Goal: Information Seeking & Learning: Learn about a topic

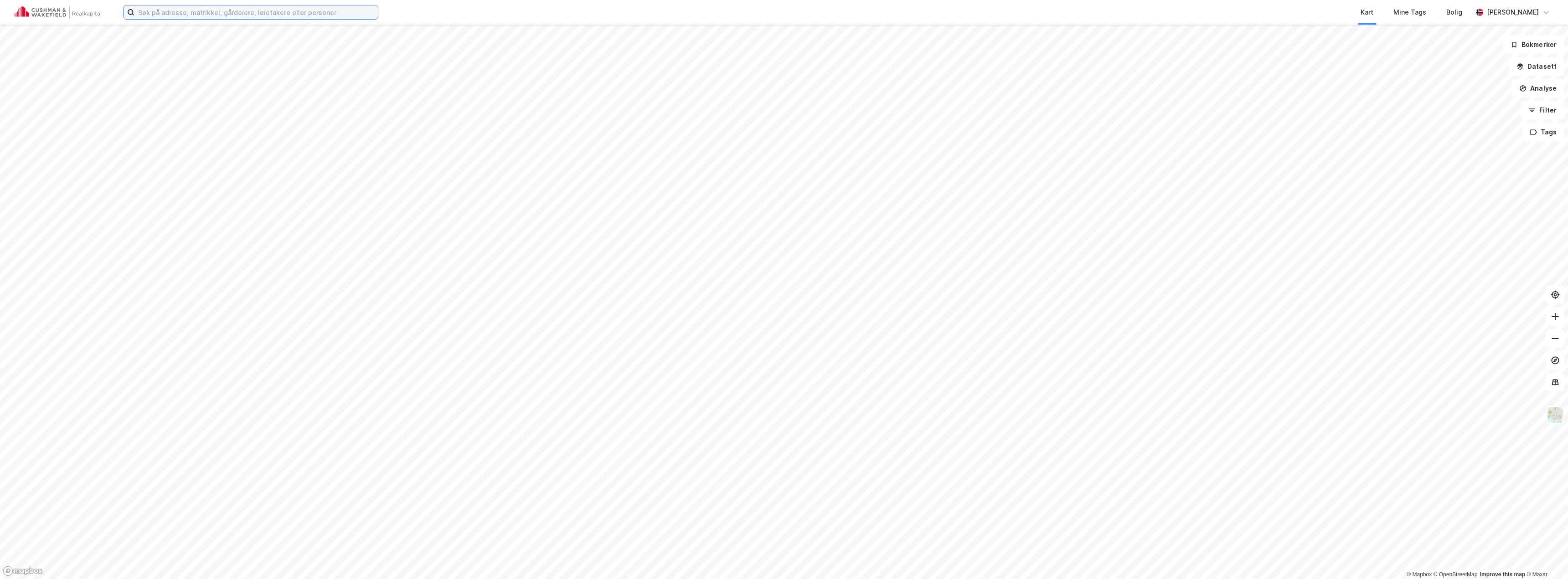
click at [250, 15] on input at bounding box center [256, 12] width 243 height 13
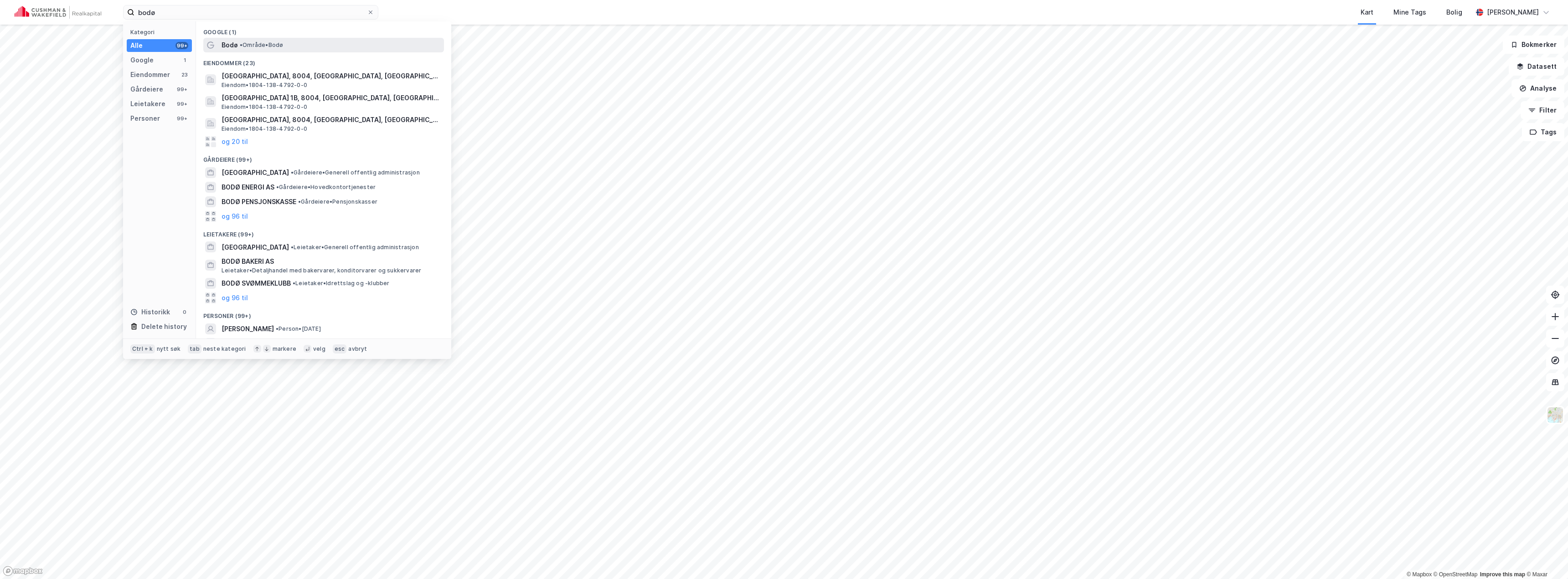
click at [262, 46] on span "• Område • [GEOGRAPHIC_DATA]" at bounding box center [261, 45] width 43 height 7
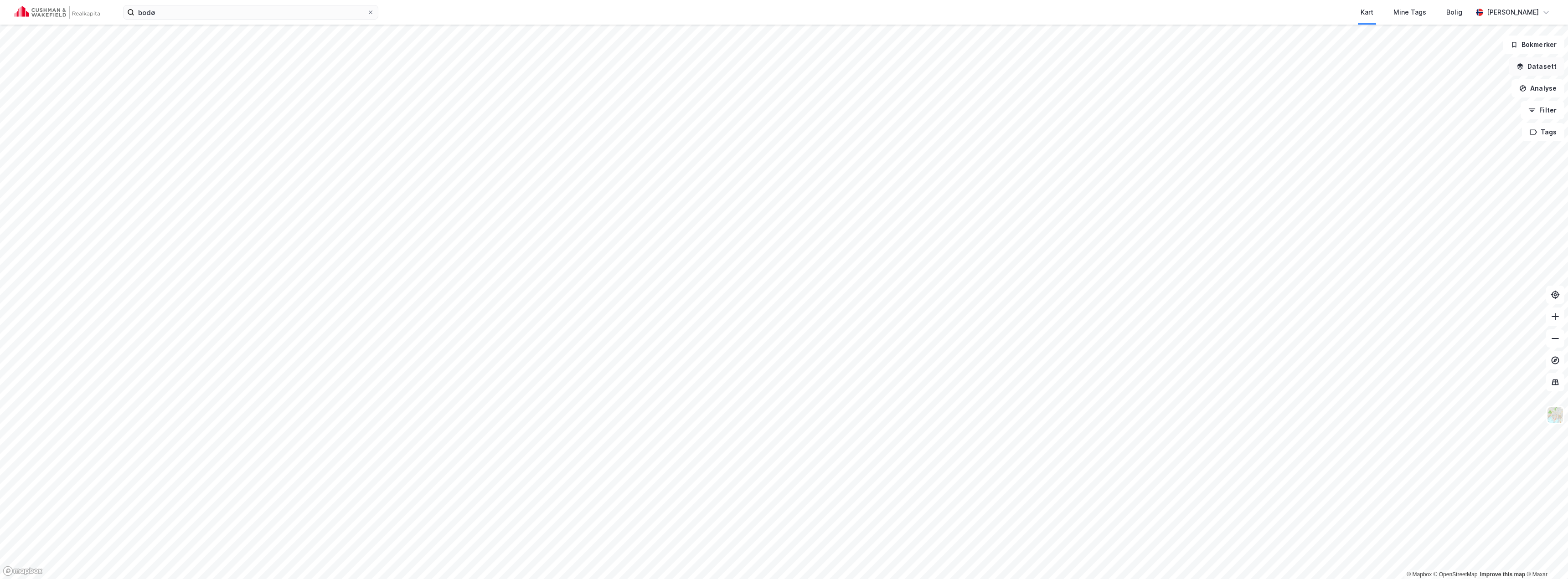
click at [1542, 69] on button "Datasett" at bounding box center [1536, 66] width 55 height 18
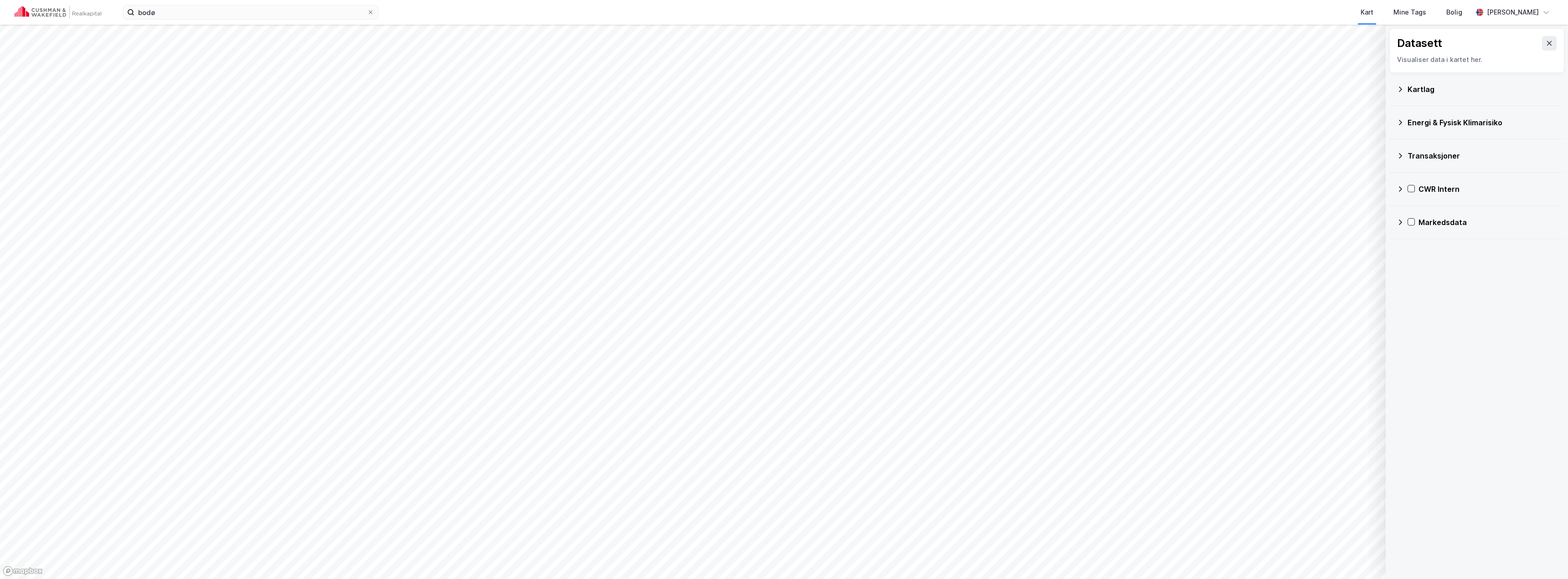
click at [1399, 188] on icon at bounding box center [1400, 189] width 7 height 7
click at [1415, 232] on icon at bounding box center [1412, 233] width 7 height 7
click at [1424, 255] on icon at bounding box center [1424, 254] width 5 height 3
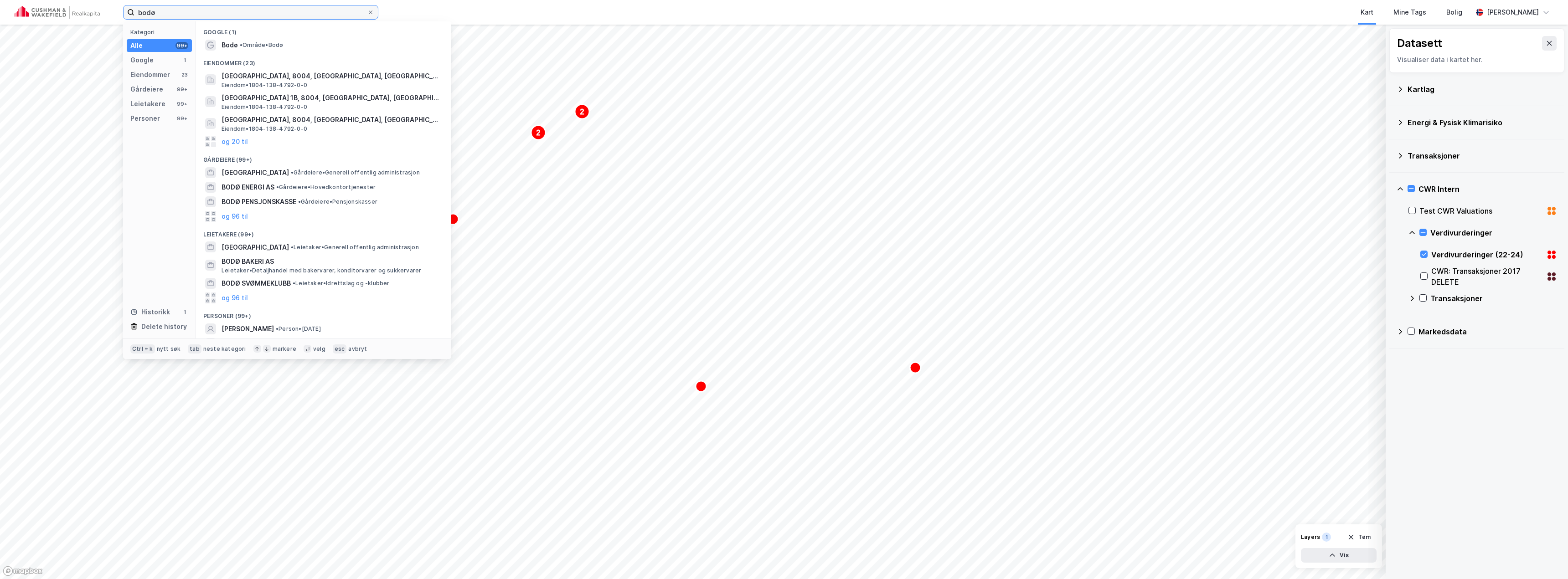
drag, startPoint x: 159, startPoint y: 9, endPoint x: 123, endPoint y: 9, distance: 36.0
click at [123, 9] on label "bodø" at bounding box center [250, 12] width 255 height 15
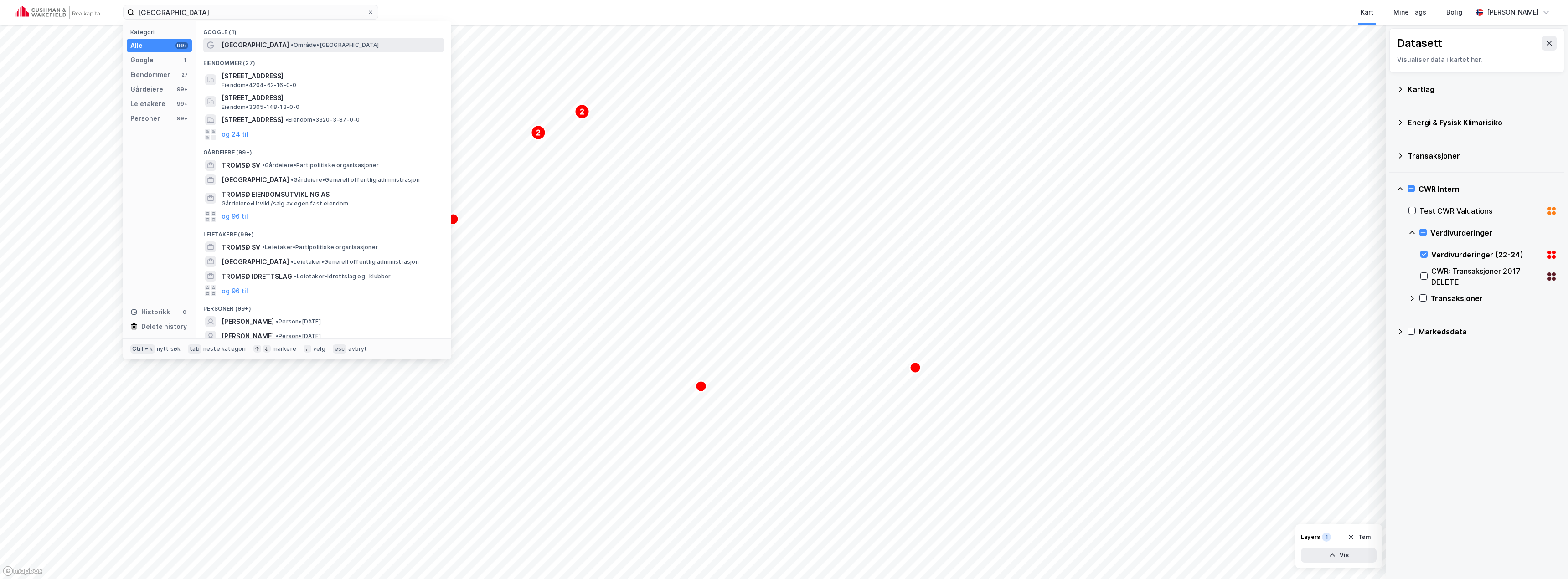
click at [237, 41] on span "[GEOGRAPHIC_DATA]" at bounding box center [255, 45] width 68 height 11
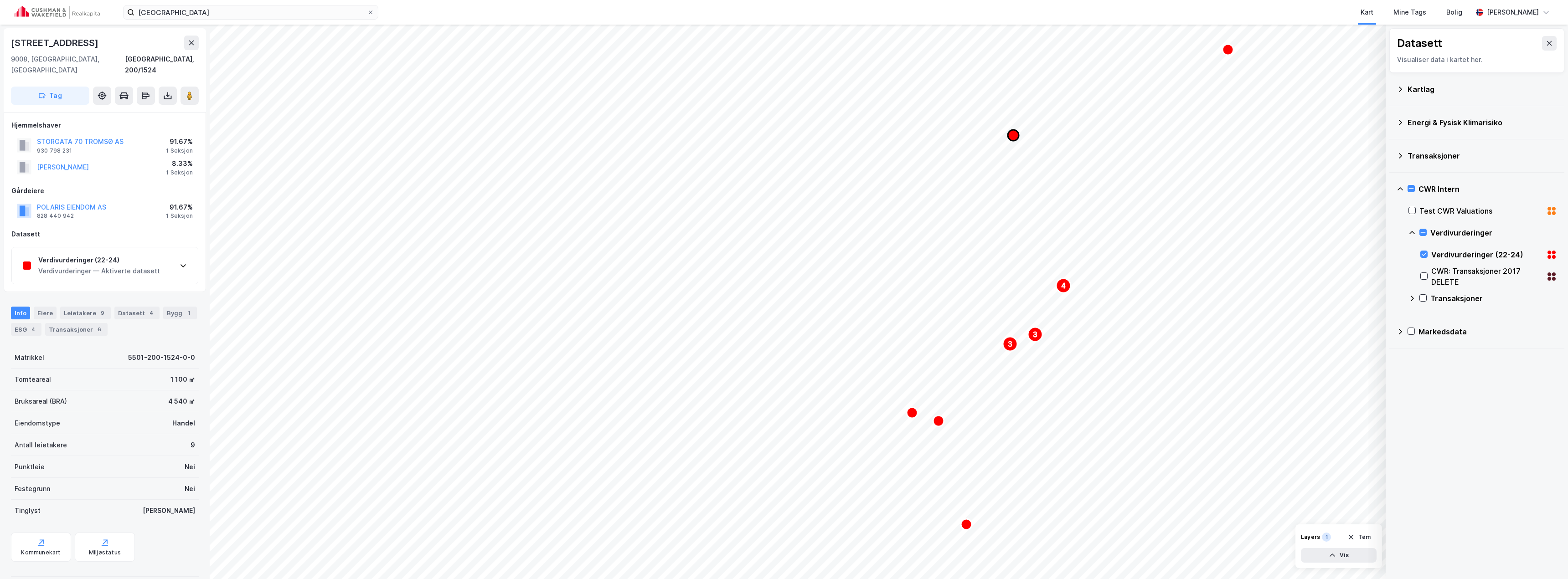
click at [1014, 133] on icon "Map marker" at bounding box center [1013, 135] width 11 height 11
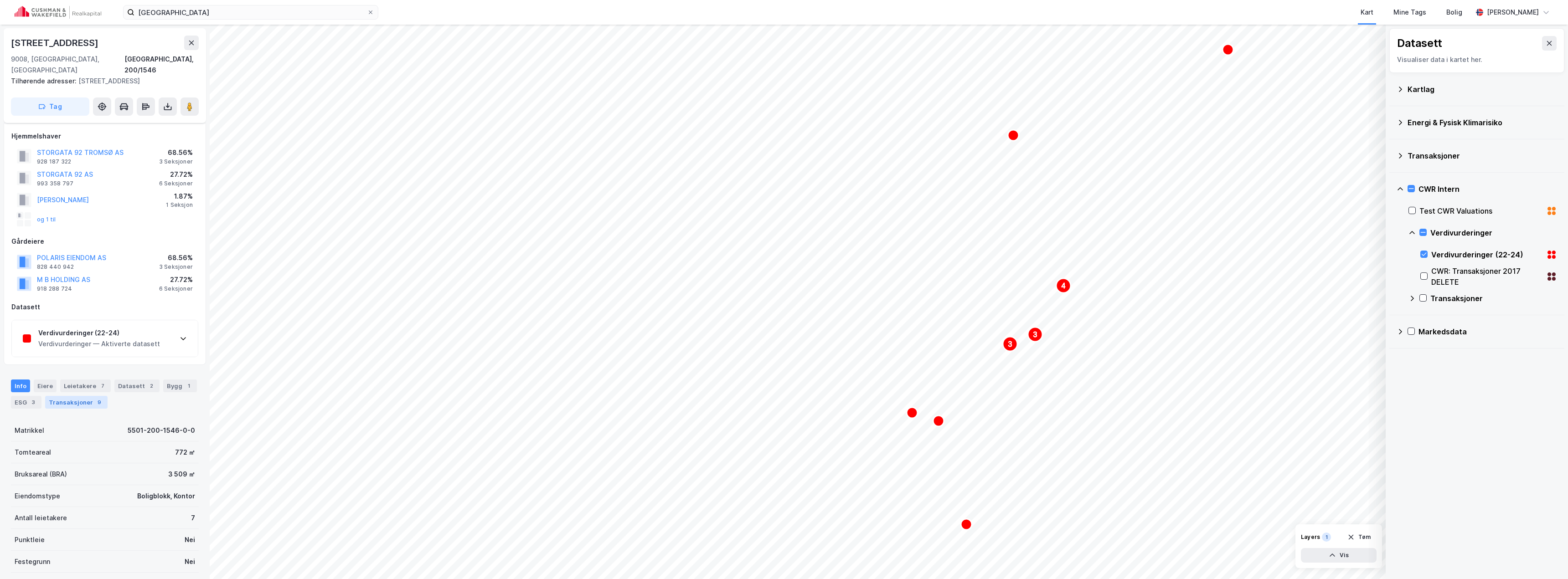
scroll to position [46, 0]
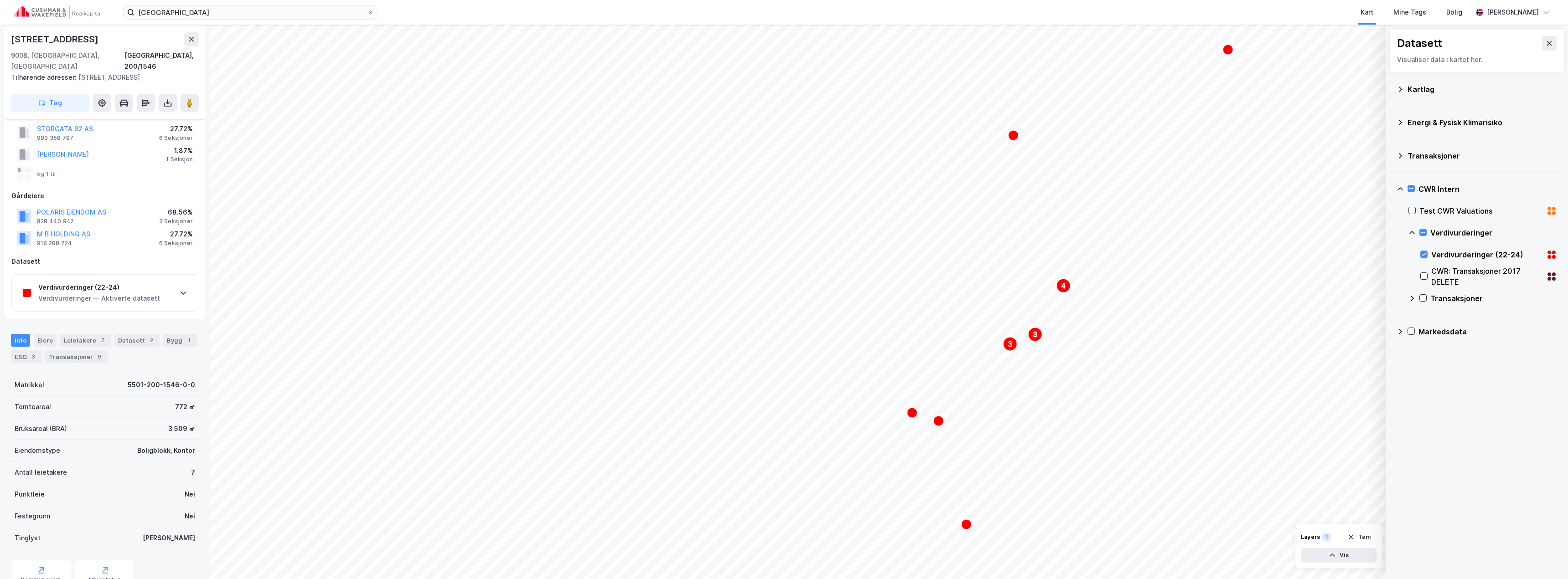
click at [175, 275] on div "Verdivurderinger (22-24) Verdivurderinger — Aktiverte datasett" at bounding box center [105, 293] width 186 height 36
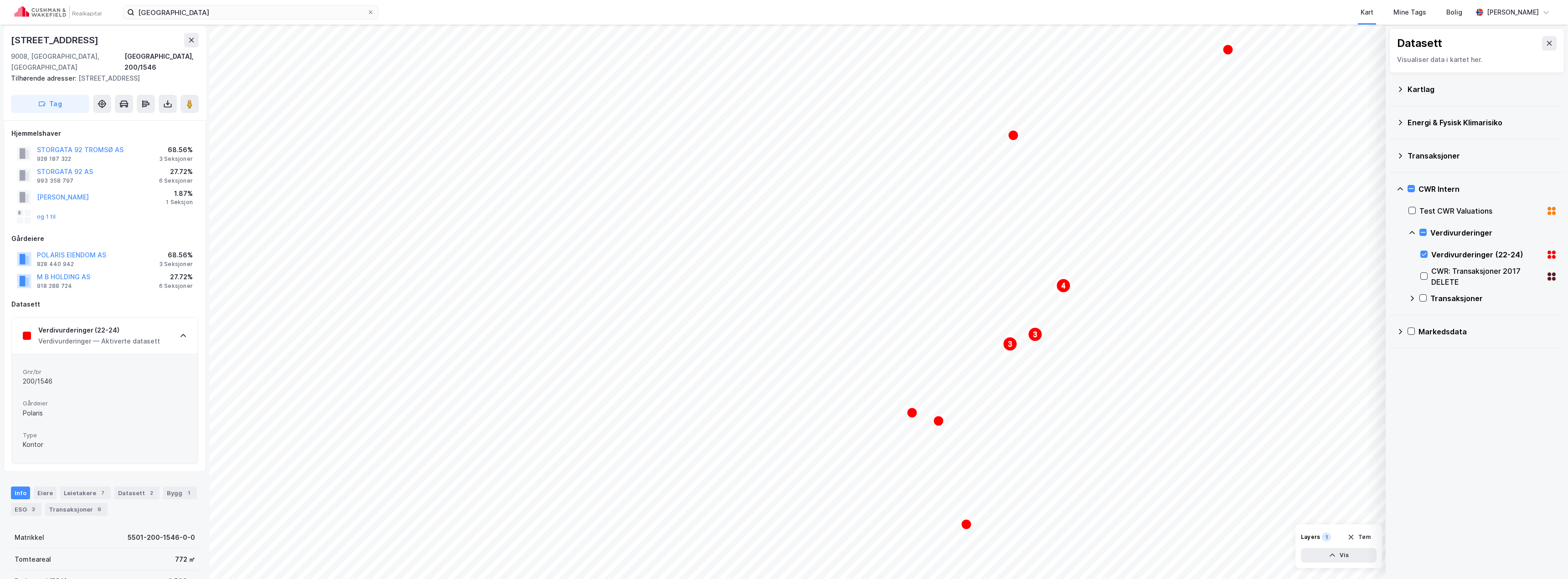
scroll to position [0, 0]
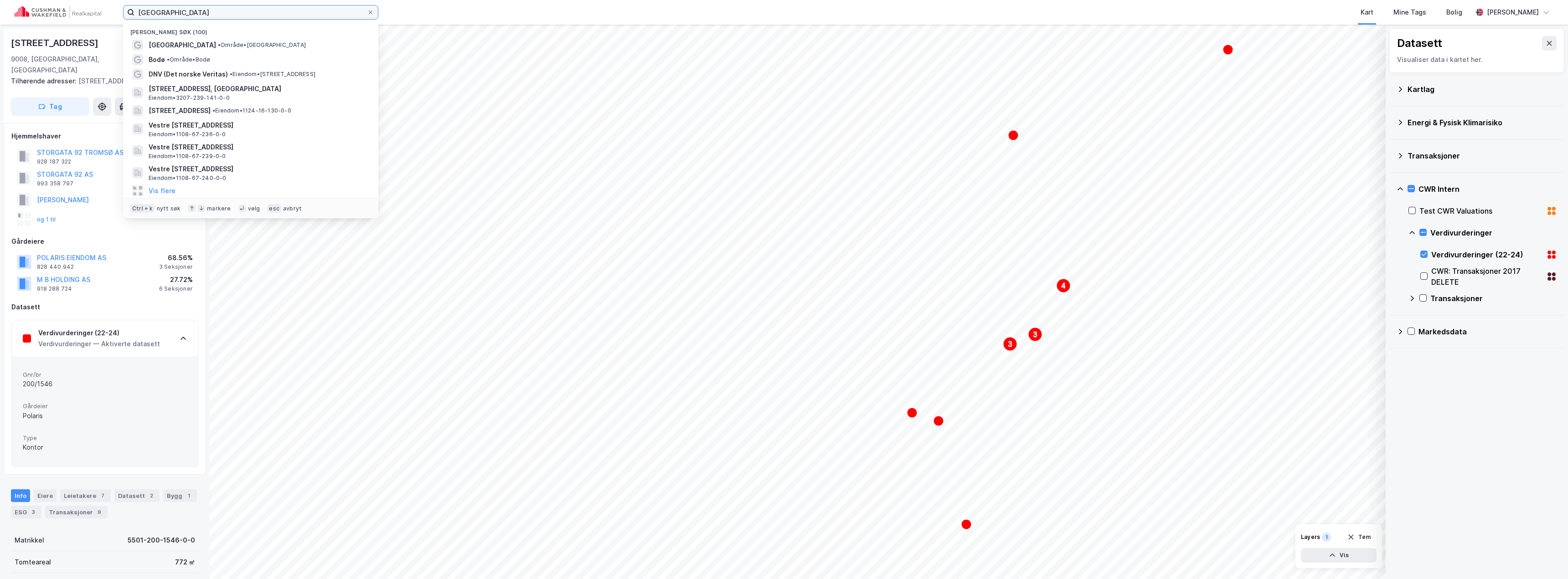
drag, startPoint x: 164, startPoint y: 11, endPoint x: 115, endPoint y: 10, distance: 49.0
click at [115, 10] on div "tromsø Nylige søk (100) [GEOGRAPHIC_DATA] • Område • Tromsø [GEOGRAPHIC_DATA] •…" at bounding box center [784, 12] width 1568 height 24
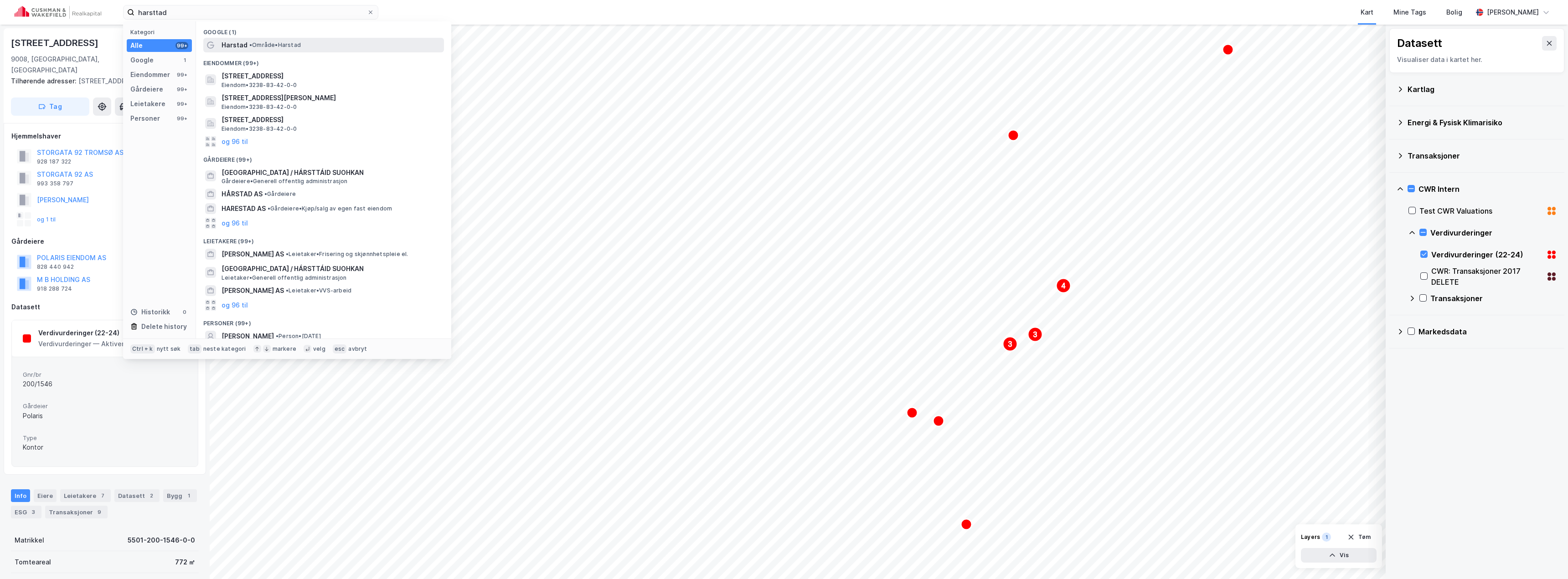
click at [244, 50] on span "Harstad" at bounding box center [234, 45] width 26 height 11
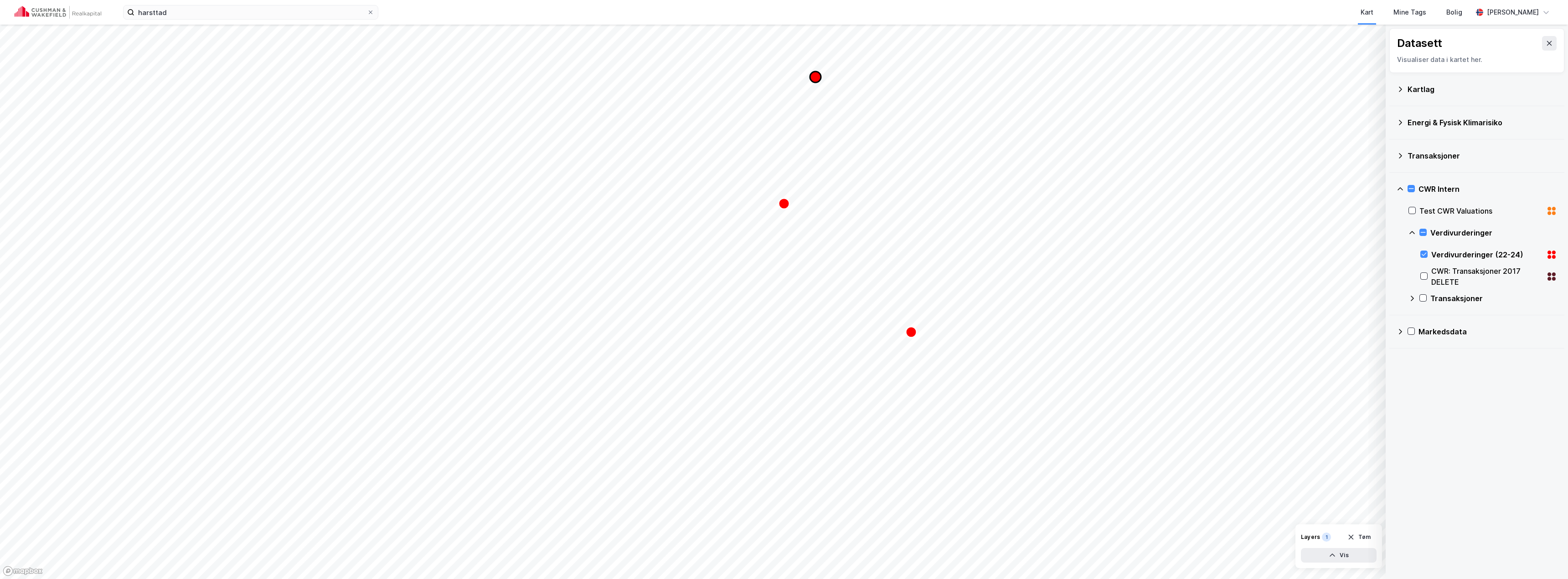
click at [813, 75] on icon "Map marker" at bounding box center [816, 77] width 11 height 11
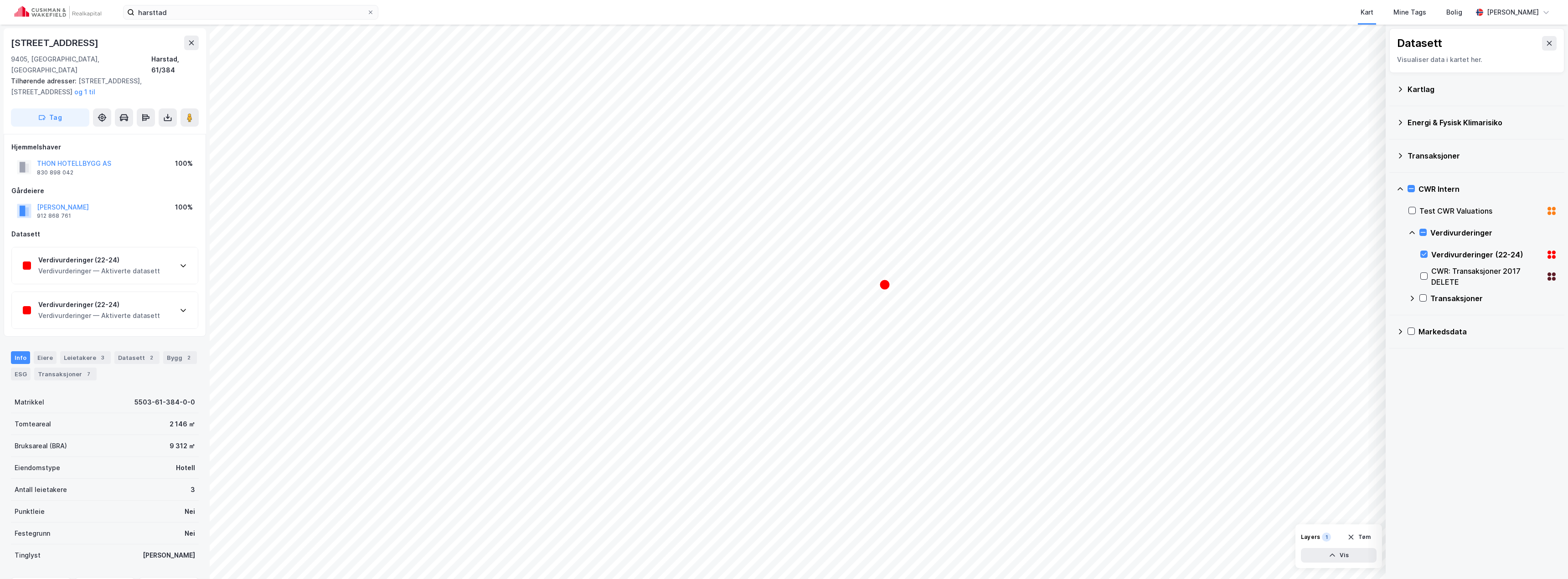
scroll to position [2, 0]
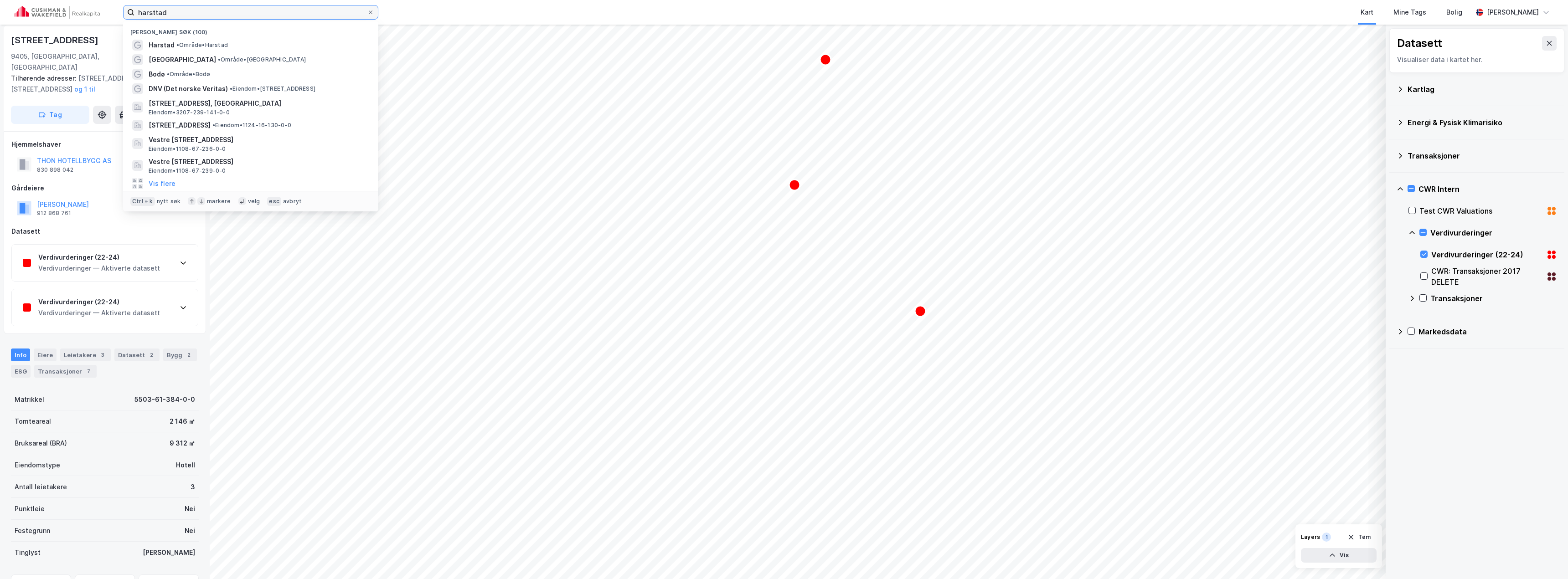
click at [250, 8] on input "harsttad" at bounding box center [251, 12] width 233 height 13
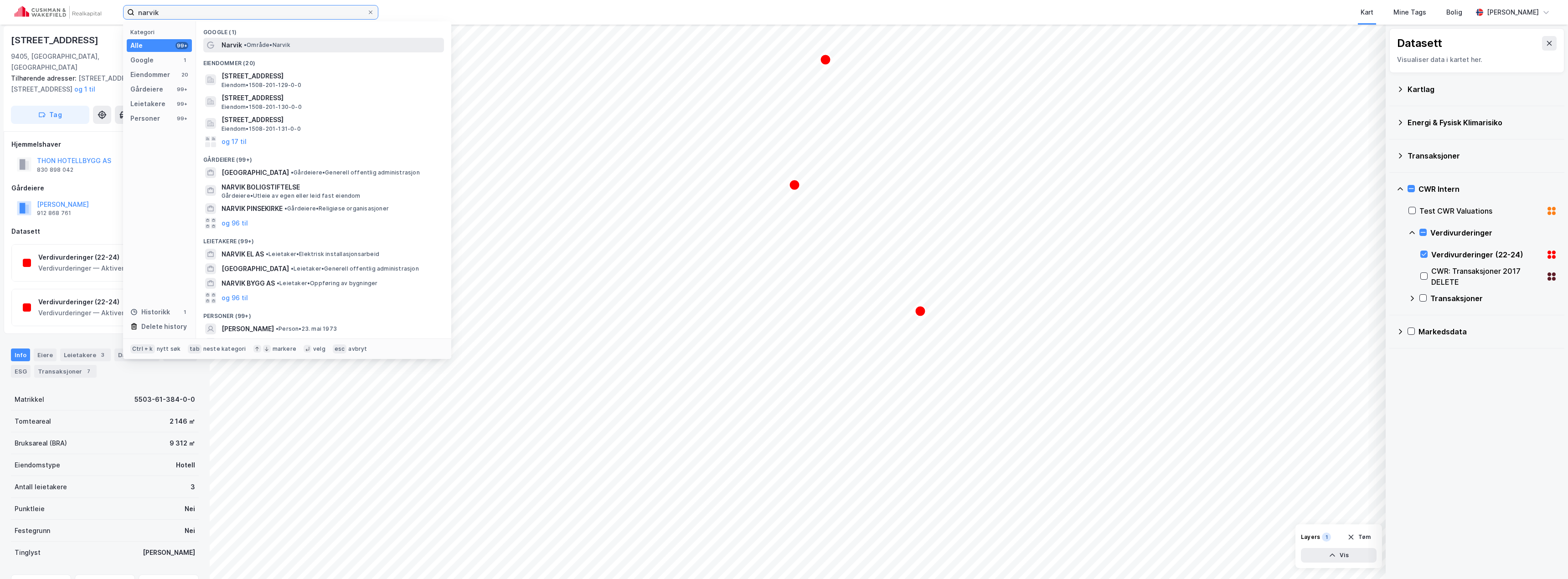
type input "narvik"
click at [252, 46] on span "• Område • [GEOGRAPHIC_DATA]" at bounding box center [267, 45] width 46 height 7
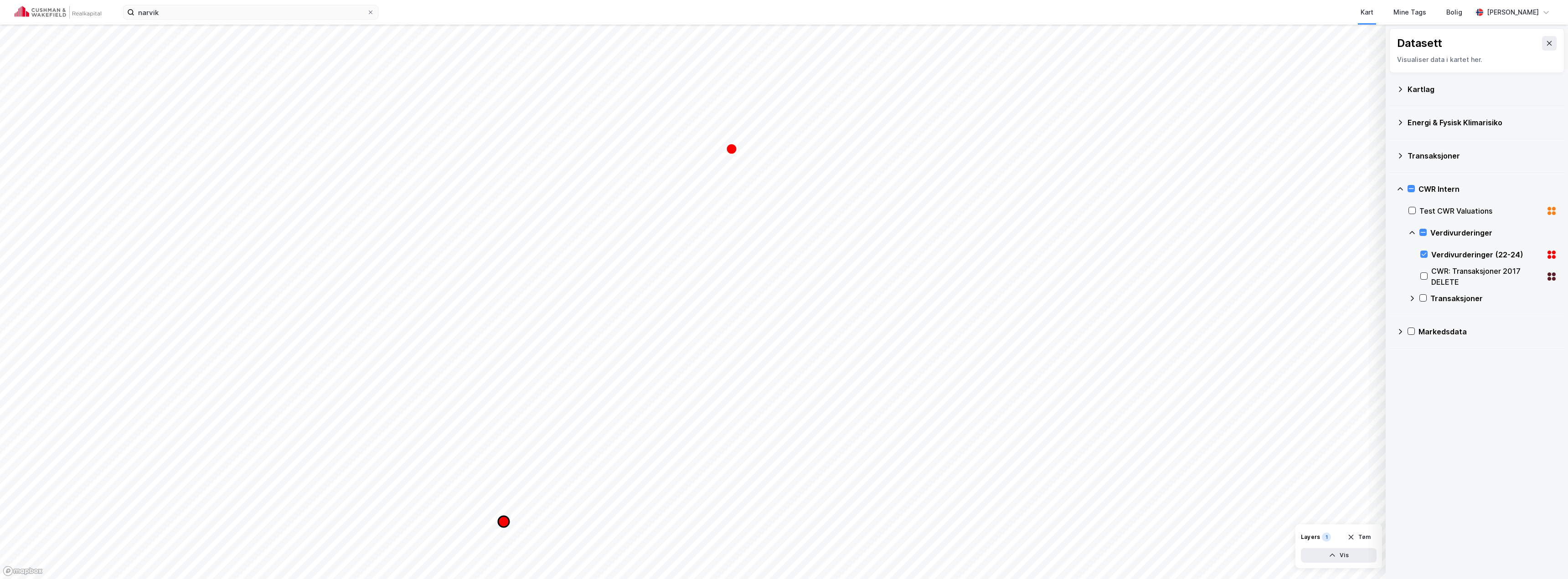
click at [506, 523] on icon "Map marker" at bounding box center [503, 521] width 11 height 11
